Goal: Task Accomplishment & Management: Use online tool/utility

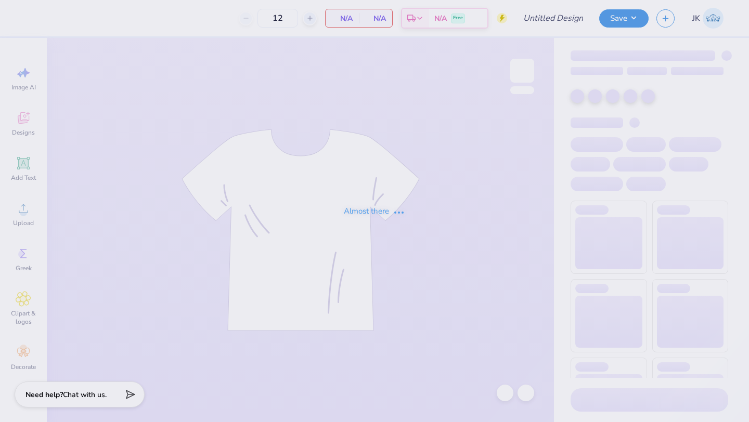
type input "Pikapp Fall Rush"
type input "36"
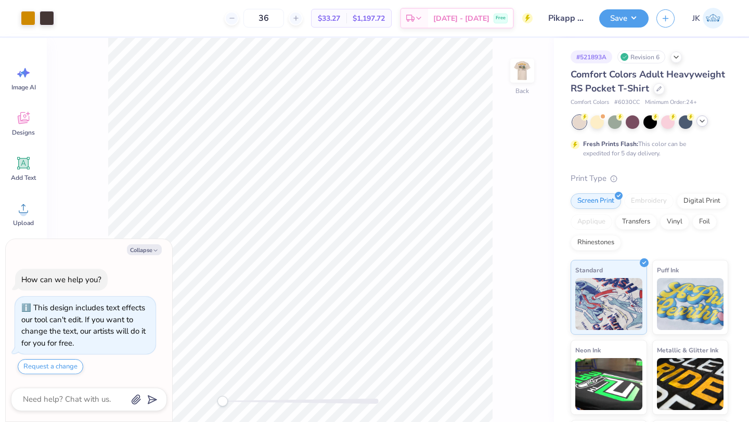
click at [704, 121] on icon at bounding box center [702, 121] width 8 height 8
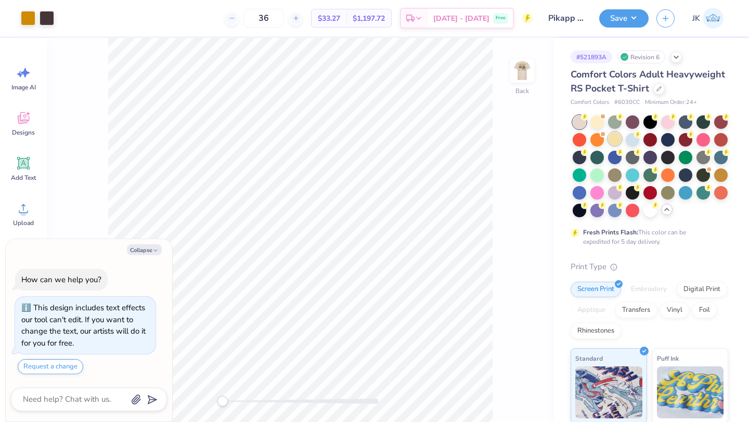
click at [615, 138] on div at bounding box center [615, 139] width 14 height 14
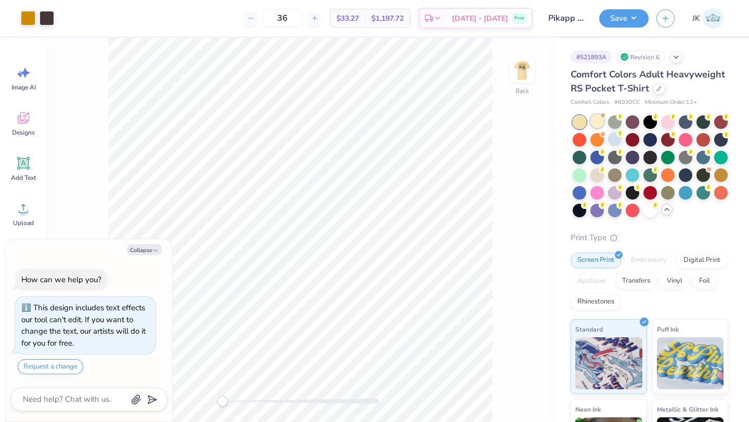
click at [597, 122] on div at bounding box center [597, 121] width 14 height 14
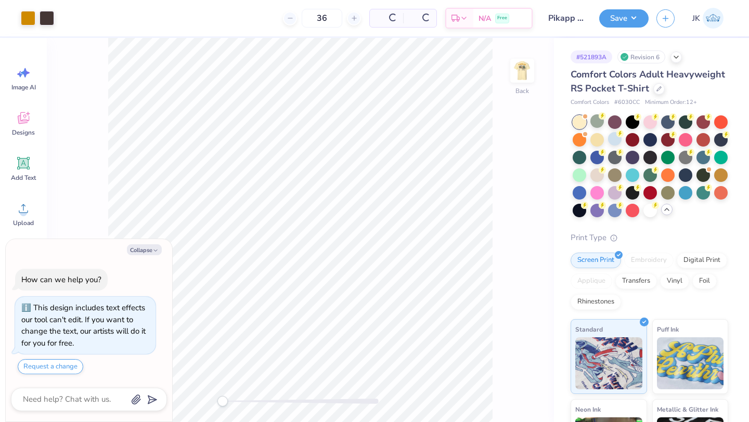
scroll to position [164, 0]
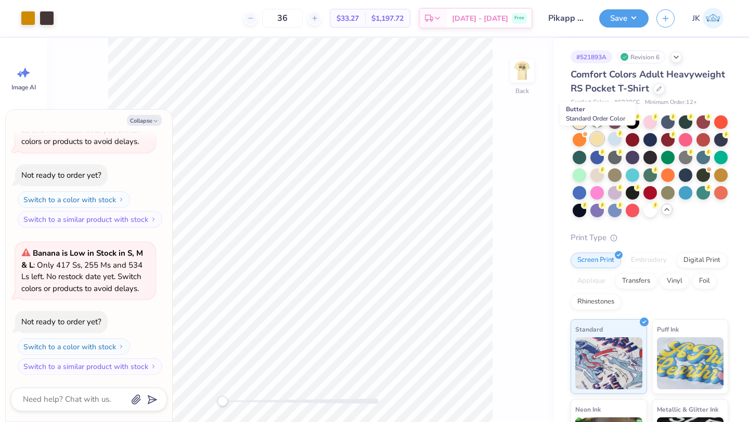
click at [591, 137] on div at bounding box center [597, 139] width 14 height 14
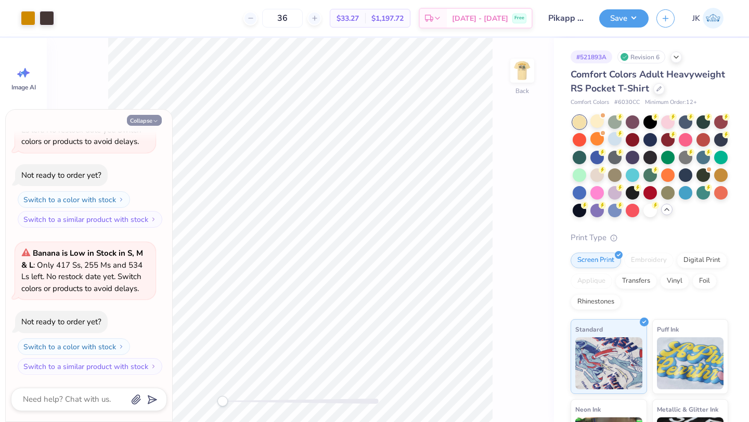
click at [151, 119] on button "Collapse" at bounding box center [144, 120] width 35 height 11
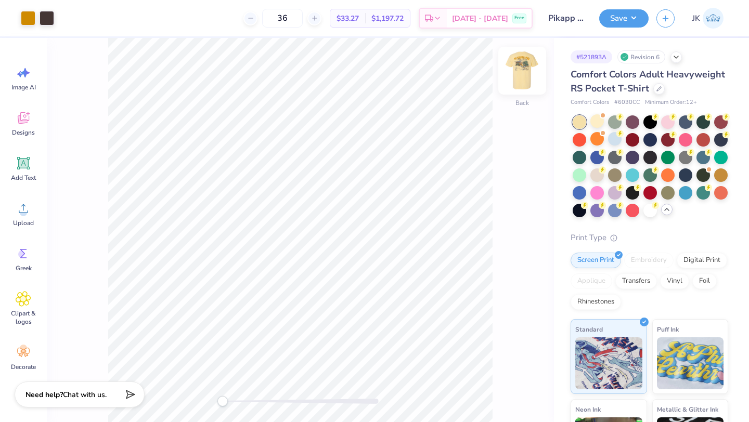
click at [525, 77] on img at bounding box center [522, 71] width 42 height 42
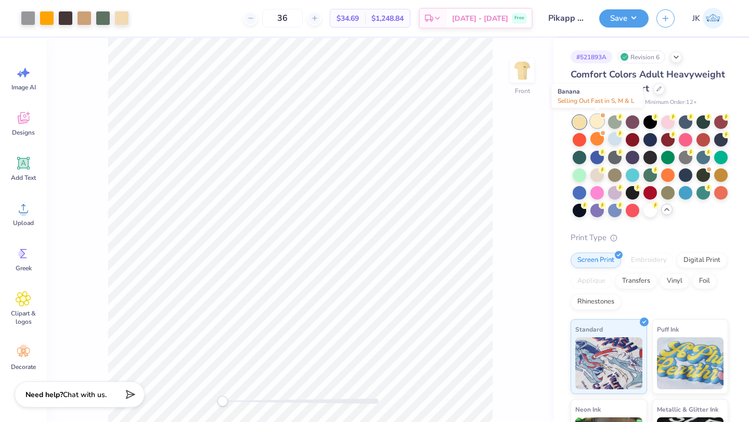
click at [597, 122] on div at bounding box center [597, 121] width 14 height 14
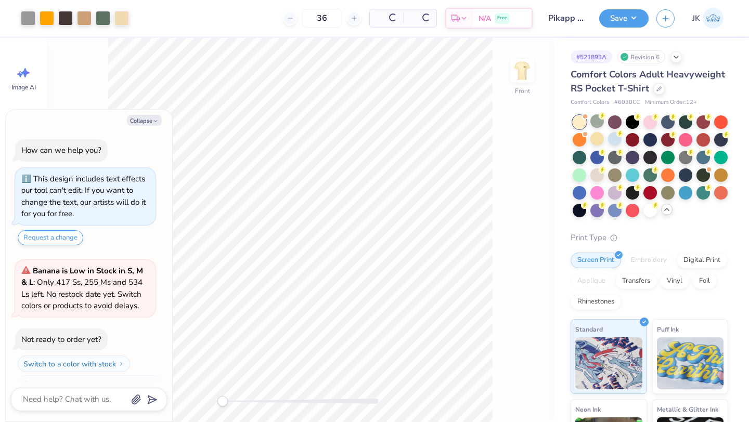
scroll to position [311, 0]
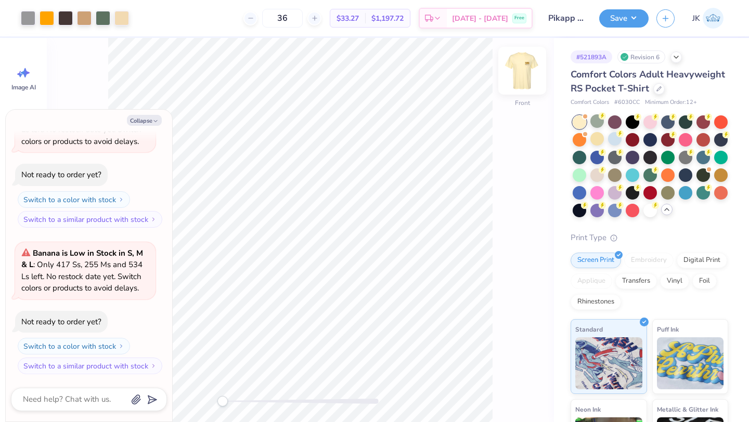
click at [516, 70] on img at bounding box center [522, 71] width 42 height 42
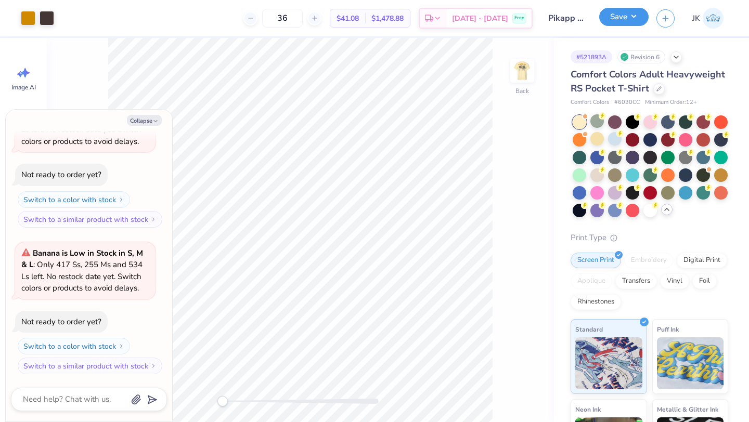
click at [618, 18] on button "Save" at bounding box center [623, 17] width 49 height 18
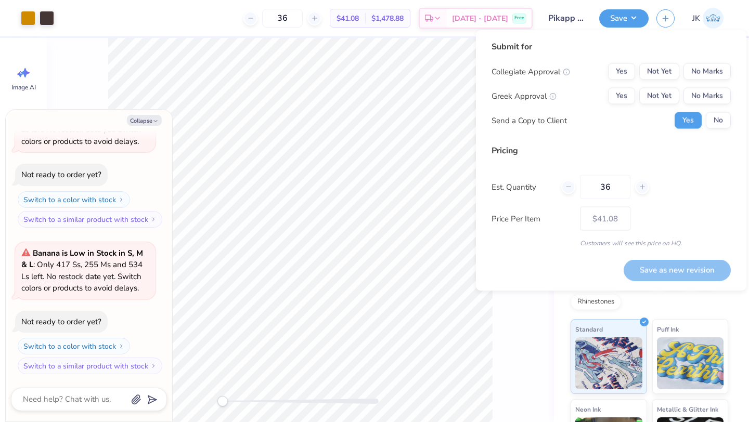
click at [713, 86] on div "Collegiate Approval Yes Not Yet No Marks Greek Approval Yes Not Yet No Marks Se…" at bounding box center [610, 96] width 239 height 66
click at [713, 76] on button "No Marks" at bounding box center [706, 71] width 47 height 17
click at [622, 96] on button "Yes" at bounding box center [621, 96] width 27 height 17
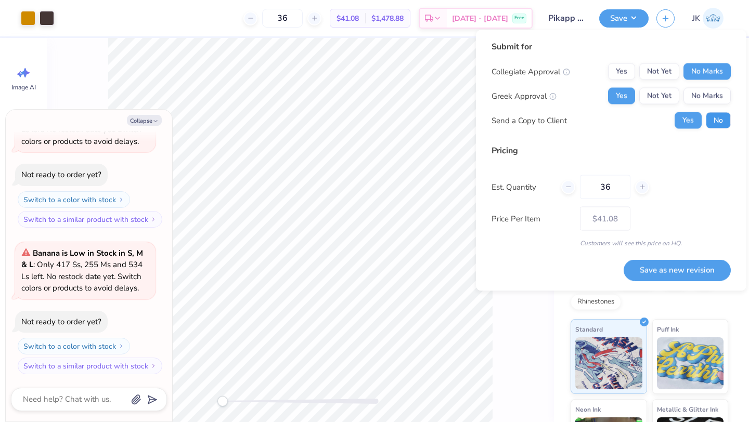
click at [722, 122] on button "No" at bounding box center [718, 120] width 25 height 17
click at [711, 98] on button "No Marks" at bounding box center [706, 96] width 47 height 17
click at [626, 89] on button "Yes" at bounding box center [621, 96] width 27 height 17
click at [710, 262] on button "Save as new revision" at bounding box center [676, 269] width 107 height 21
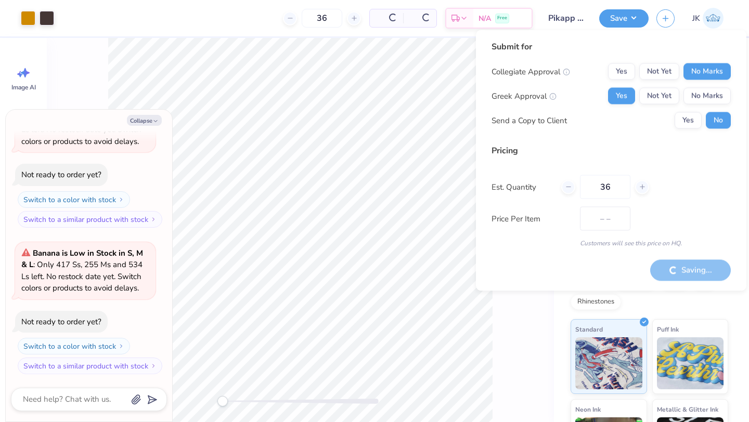
type textarea "x"
type input "– –"
type textarea "x"
type input "$41.08"
click at [655, 268] on div "Saving..." at bounding box center [690, 269] width 81 height 21
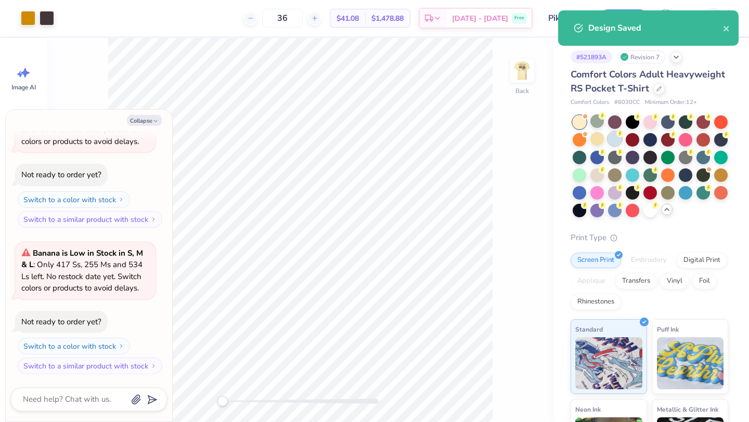
click at [615, 140] on div at bounding box center [615, 139] width 14 height 14
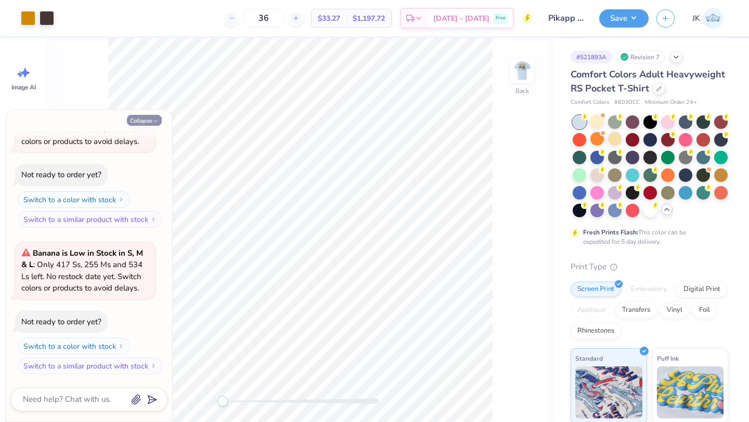
click at [159, 118] on button "Collapse" at bounding box center [144, 120] width 35 height 11
type textarea "x"
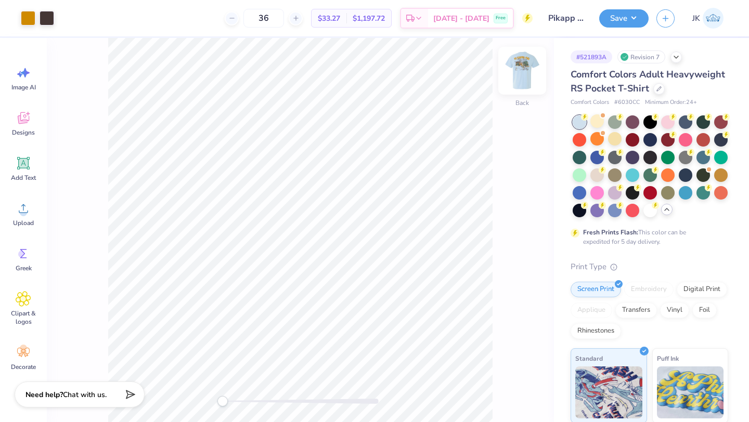
click at [519, 64] on img at bounding box center [522, 71] width 42 height 42
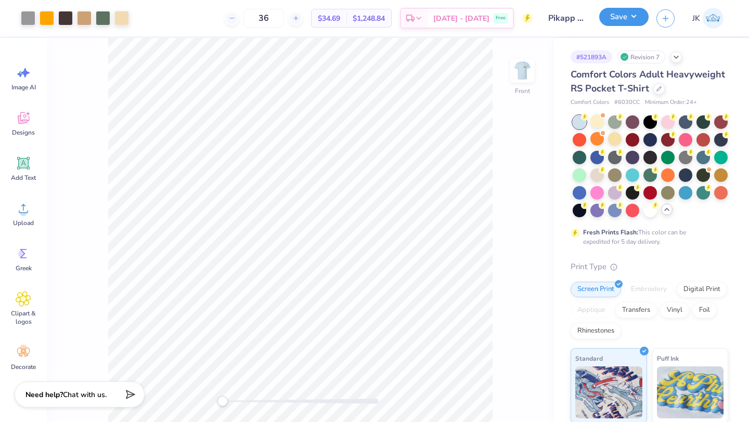
click at [631, 16] on button "Save" at bounding box center [623, 17] width 49 height 18
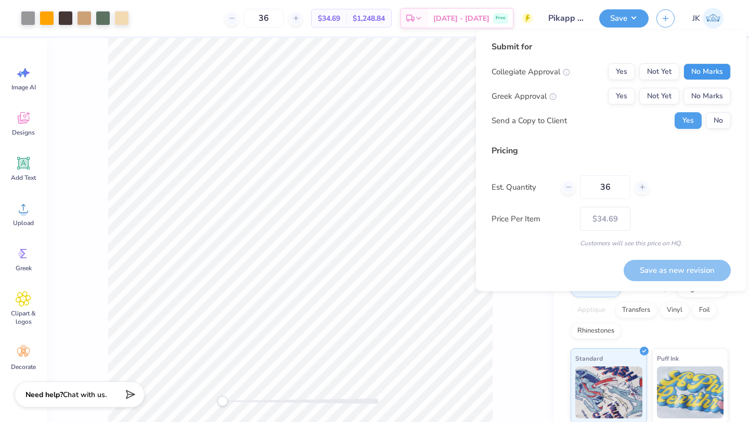
click at [710, 77] on button "No Marks" at bounding box center [706, 71] width 47 height 17
click at [621, 96] on button "Yes" at bounding box center [621, 96] width 27 height 17
click at [713, 123] on button "No" at bounding box center [718, 120] width 25 height 17
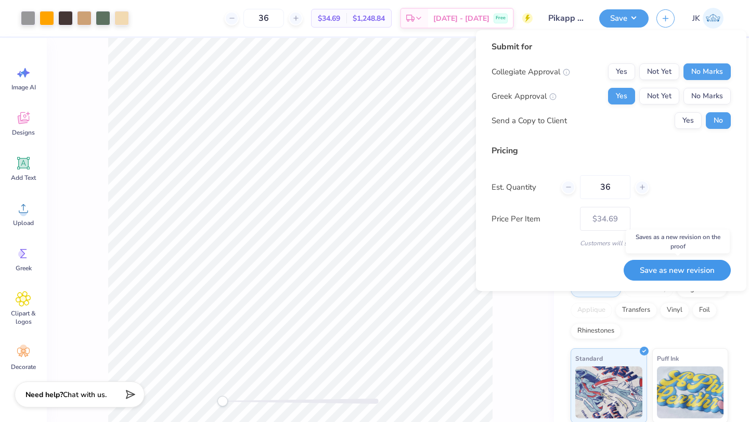
click at [687, 266] on button "Save as new revision" at bounding box center [676, 270] width 107 height 21
type input "$34.69"
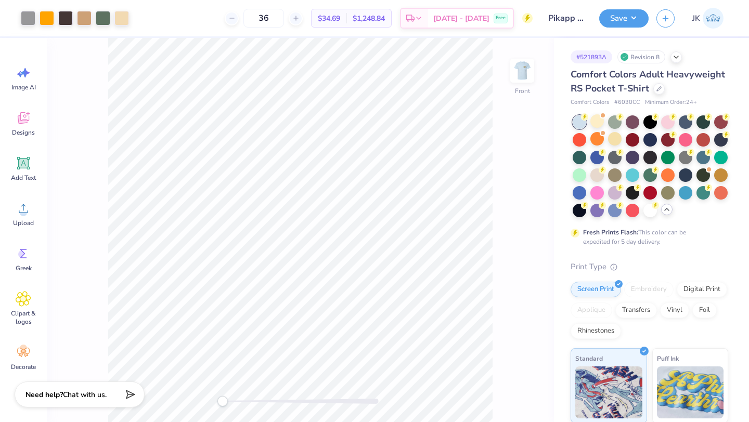
click at [715, 19] on img at bounding box center [712, 18] width 21 height 21
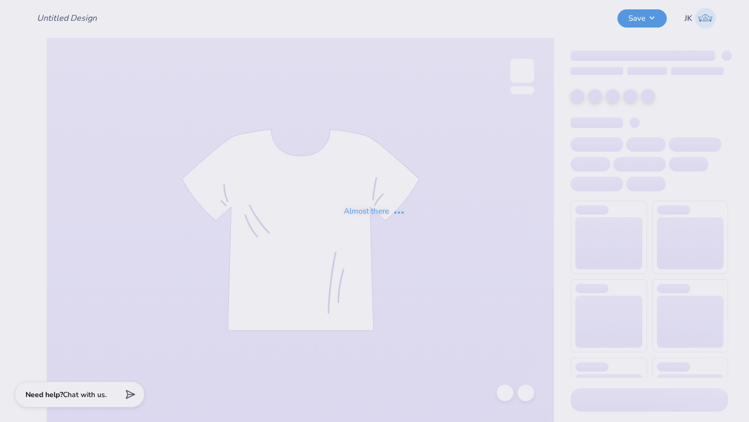
type input "Pikapp Fall Rush"
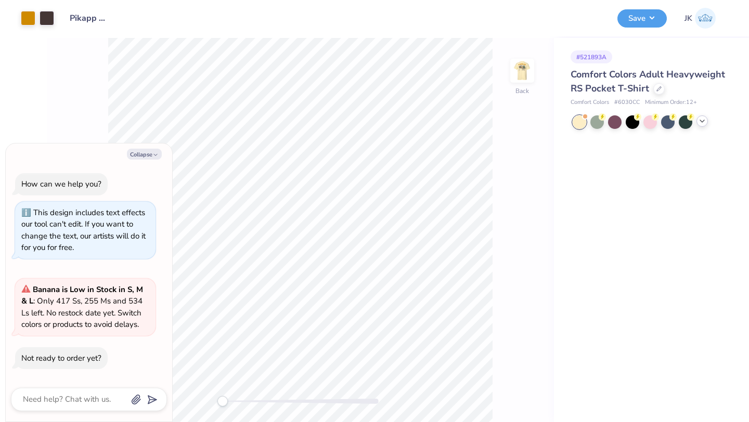
click at [704, 120] on icon at bounding box center [702, 121] width 8 height 8
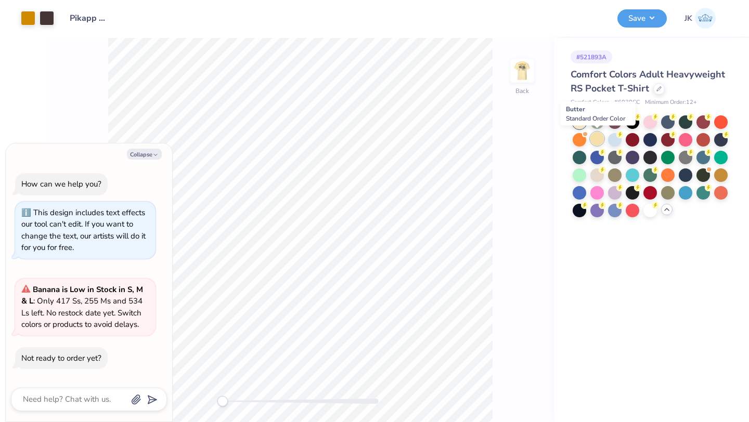
click at [597, 135] on div at bounding box center [597, 139] width 14 height 14
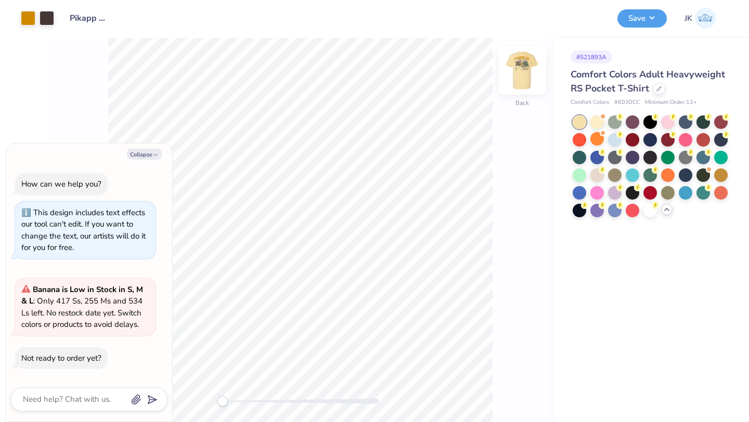
click at [513, 63] on img at bounding box center [522, 71] width 42 height 42
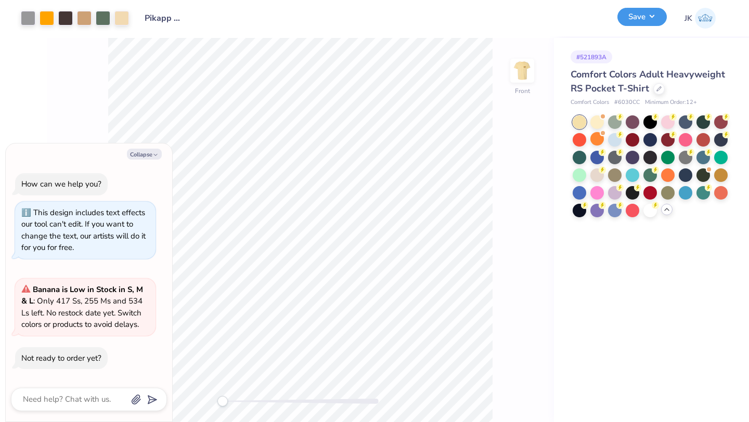
click at [643, 26] on div "Save" at bounding box center [641, 18] width 49 height 18
click at [631, 16] on button "Save" at bounding box center [641, 17] width 49 height 18
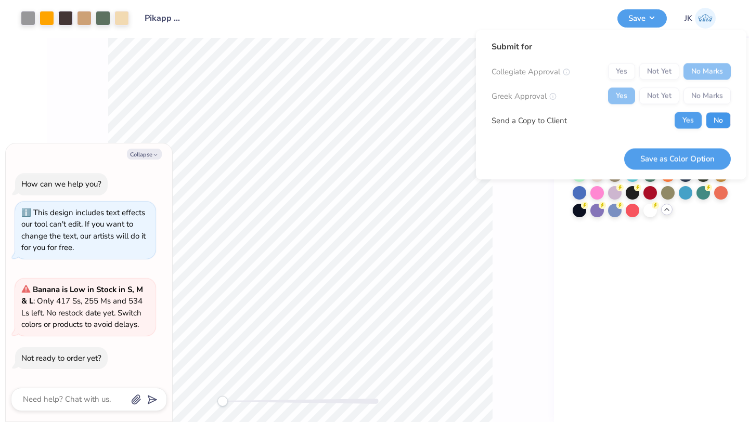
click at [715, 122] on button "No" at bounding box center [718, 120] width 25 height 17
click at [698, 161] on button "Save as Color Option" at bounding box center [677, 158] width 107 height 21
click at [665, 159] on div "Saving..." at bounding box center [690, 158] width 81 height 21
type textarea "x"
